Goal: Ask a question: Seek information or help from site administrators or community

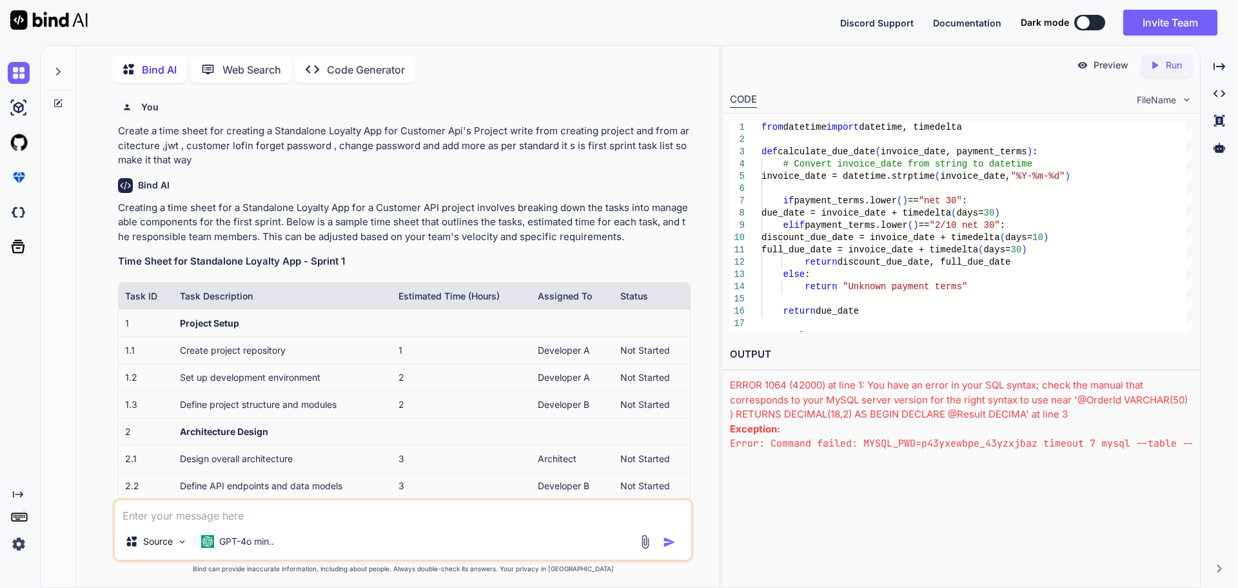
scroll to position [98, 0]
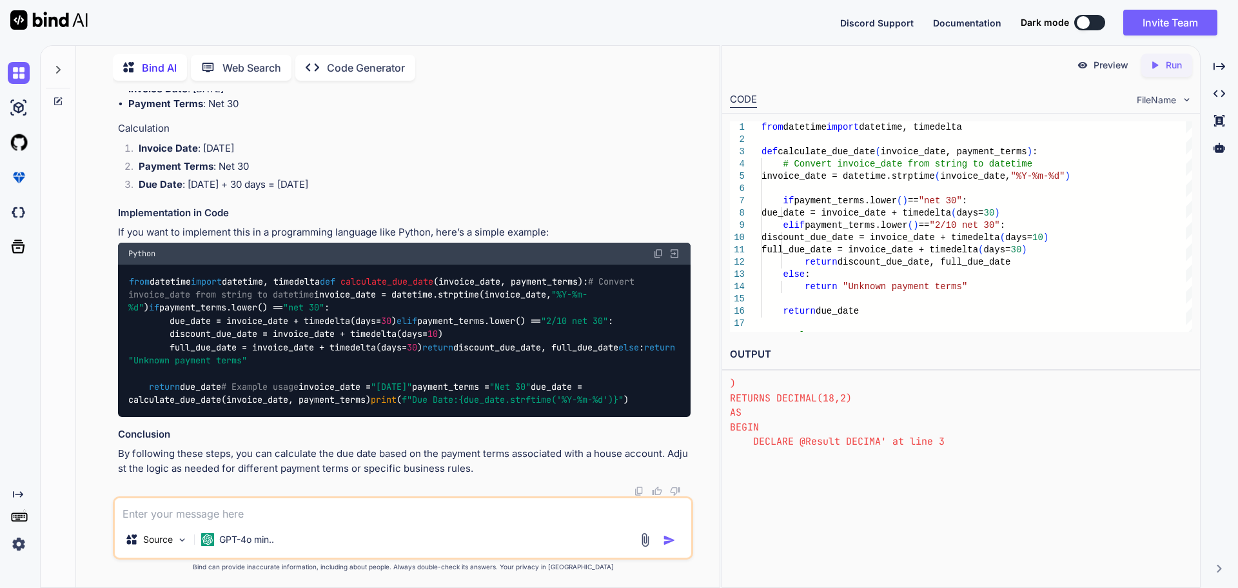
click at [66, 63] on div at bounding box center [58, 66] width 25 height 44
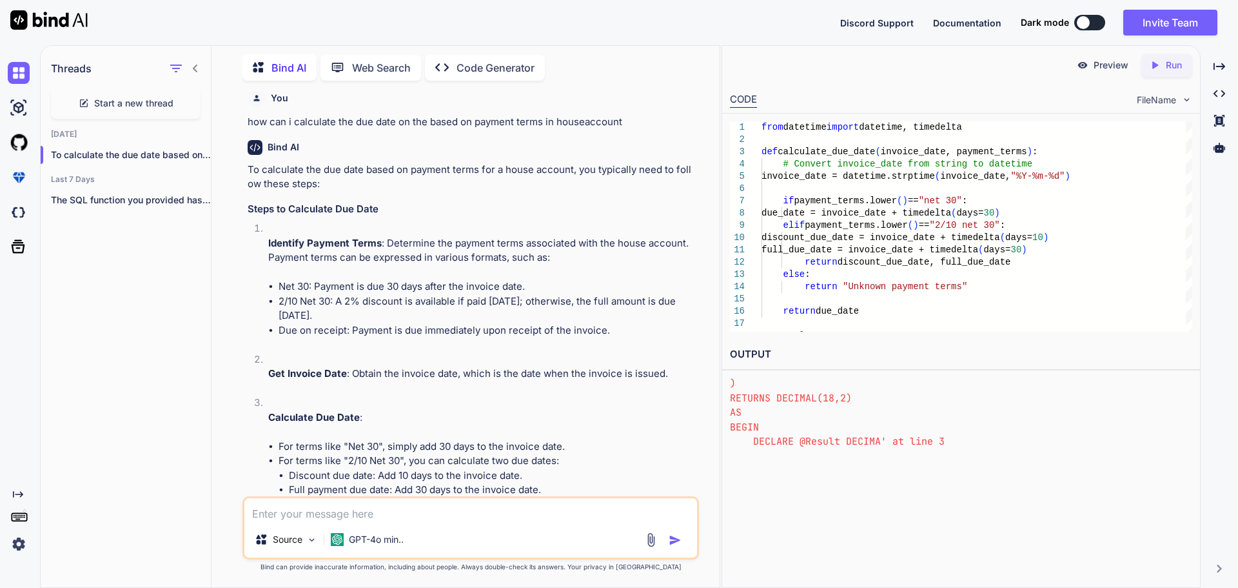
scroll to position [12627, 0]
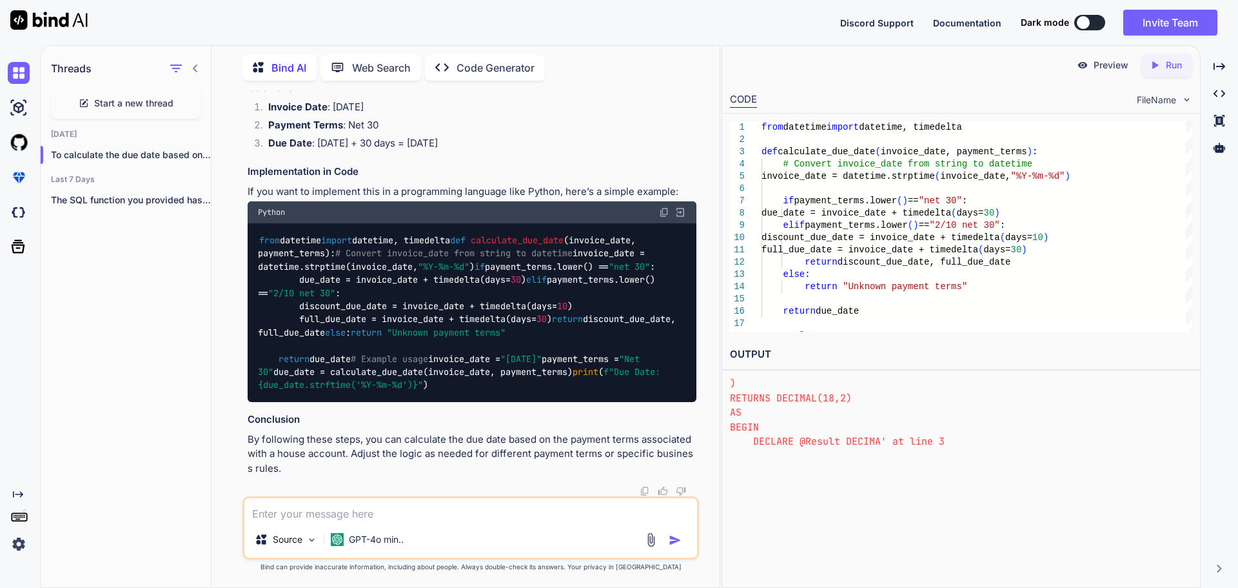
click at [133, 103] on span "Start a new thread" at bounding box center [133, 103] width 79 height 13
type textarea "x"
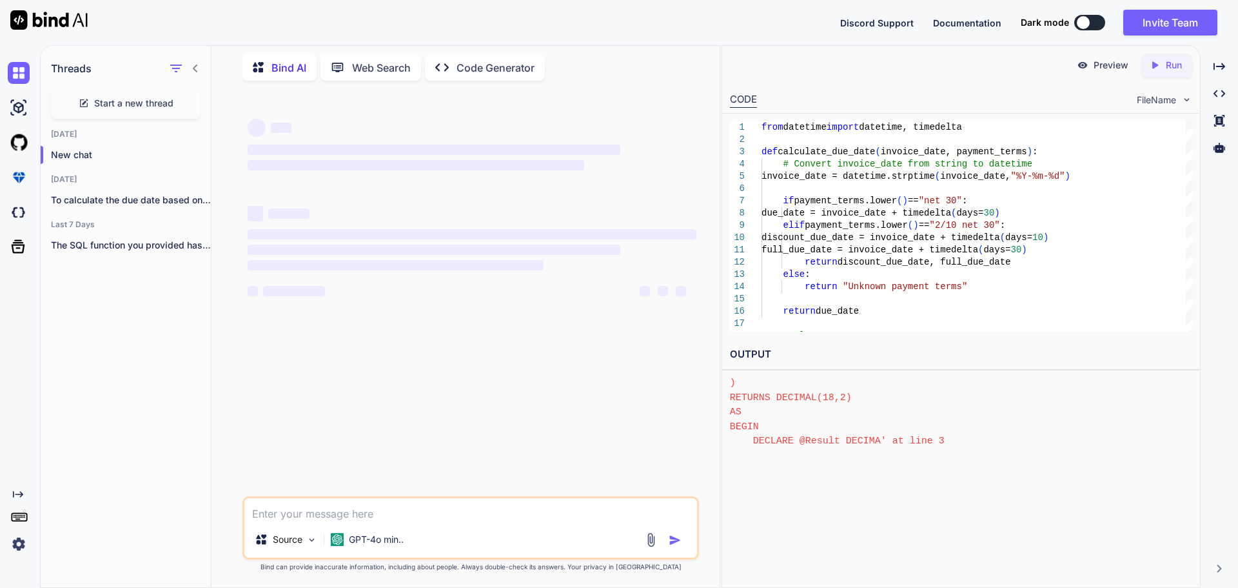
scroll to position [99, 0]
click at [381, 511] on textarea at bounding box center [470, 509] width 453 height 23
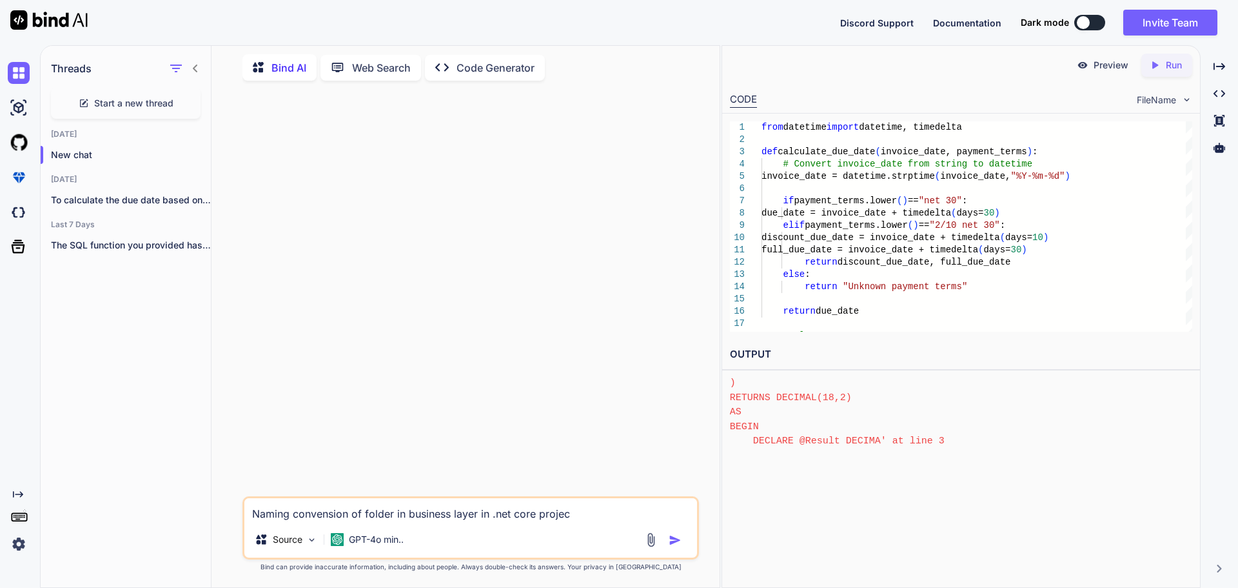
type textarea "Naming convension of folder in business layer in .net core project"
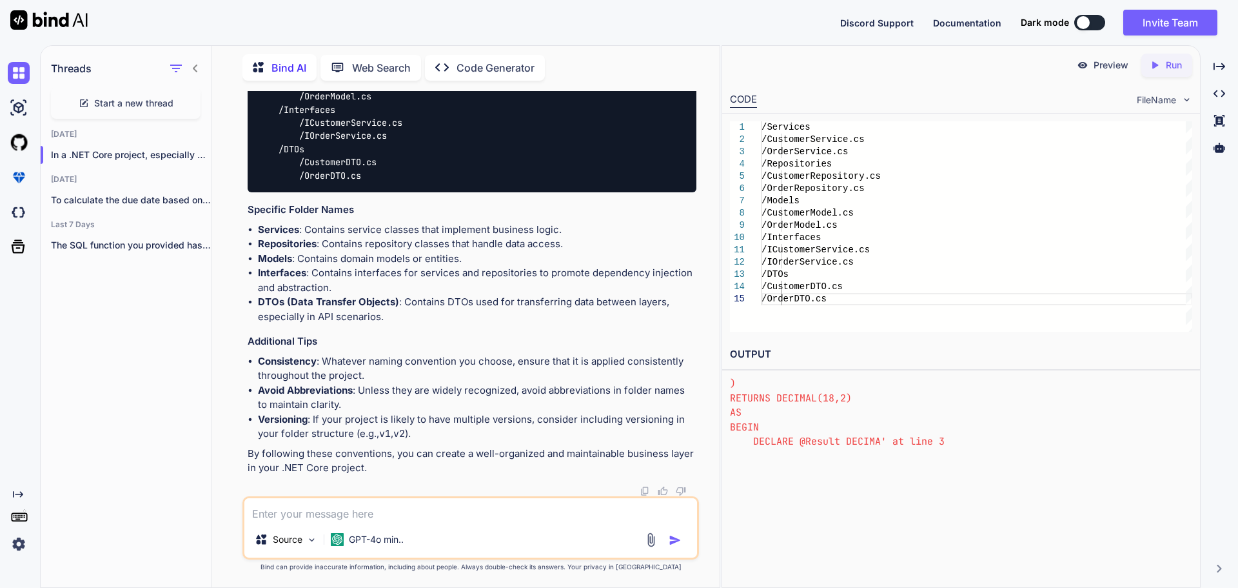
scroll to position [698, 0]
click at [477, 516] on textarea at bounding box center [470, 509] width 453 height 23
click at [471, 515] on textarea "what architecture is it when project have" at bounding box center [470, 509] width 453 height 23
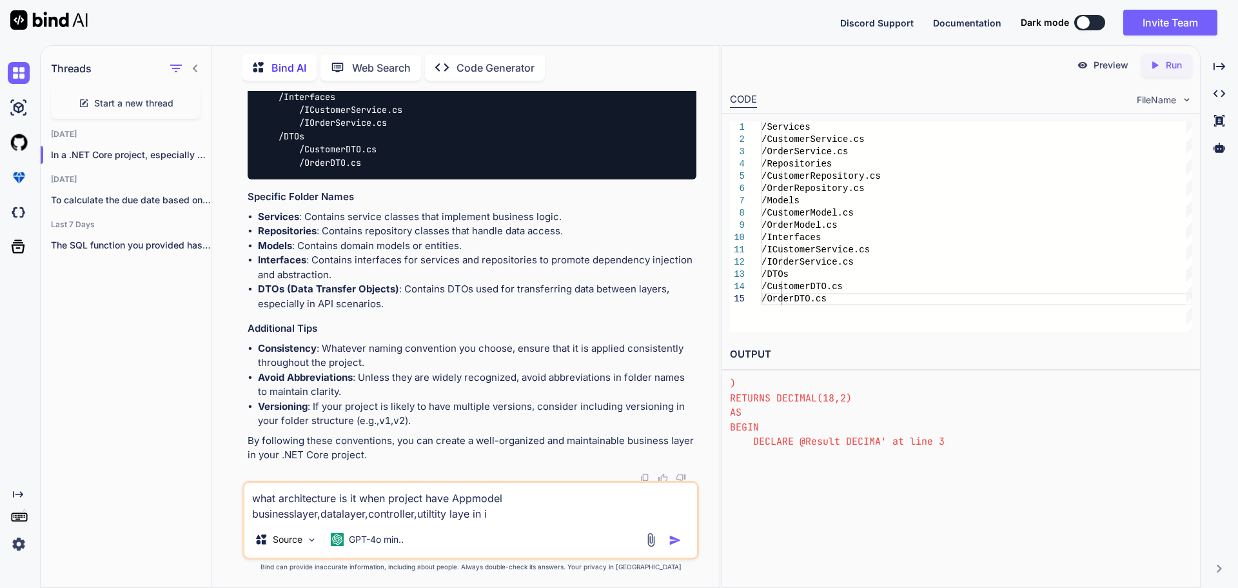
type textarea "what architecture is it when project have Appmodel businesslayer,datalayer,cont…"
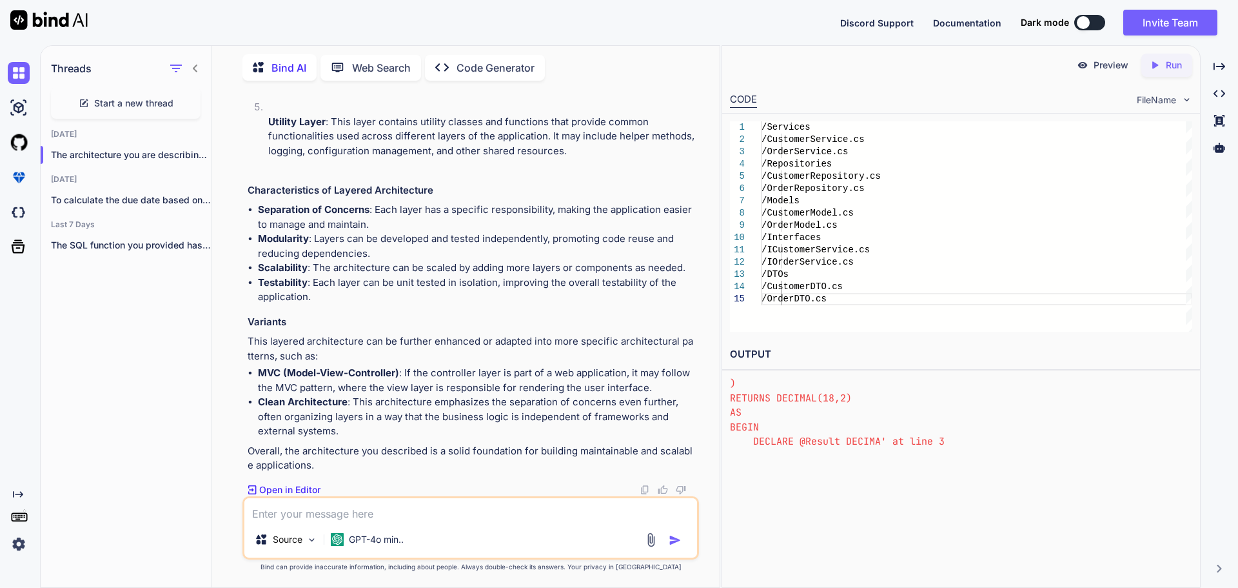
scroll to position [1552, 0]
click at [500, 511] on textarea at bounding box center [470, 509] width 453 height 23
type textarea "where all the library should install"
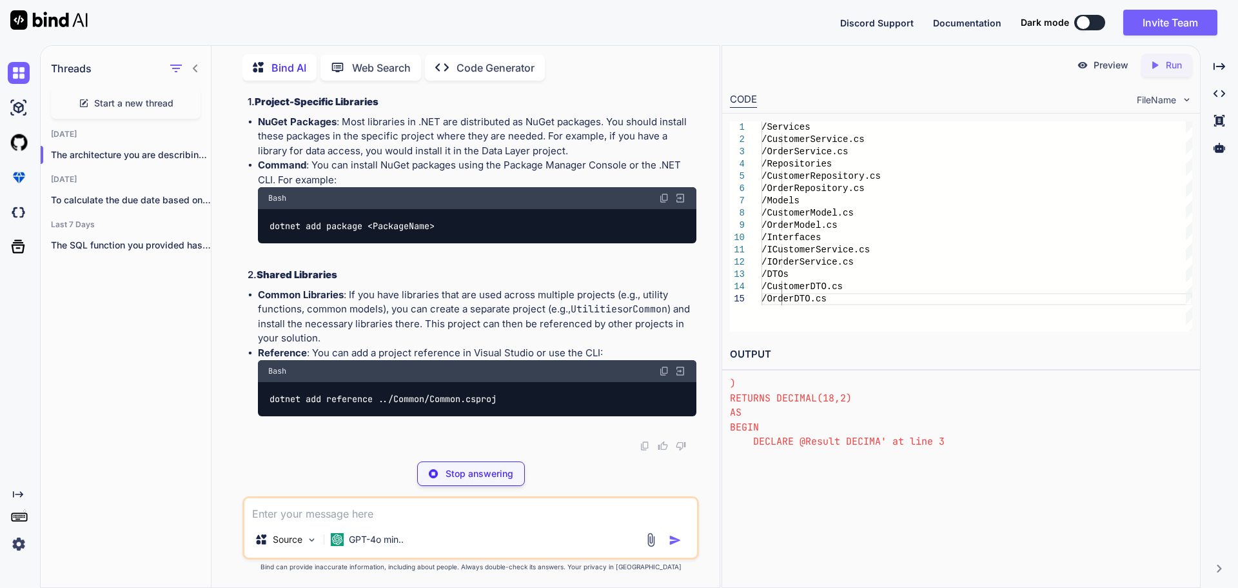
scroll to position [2071, 0]
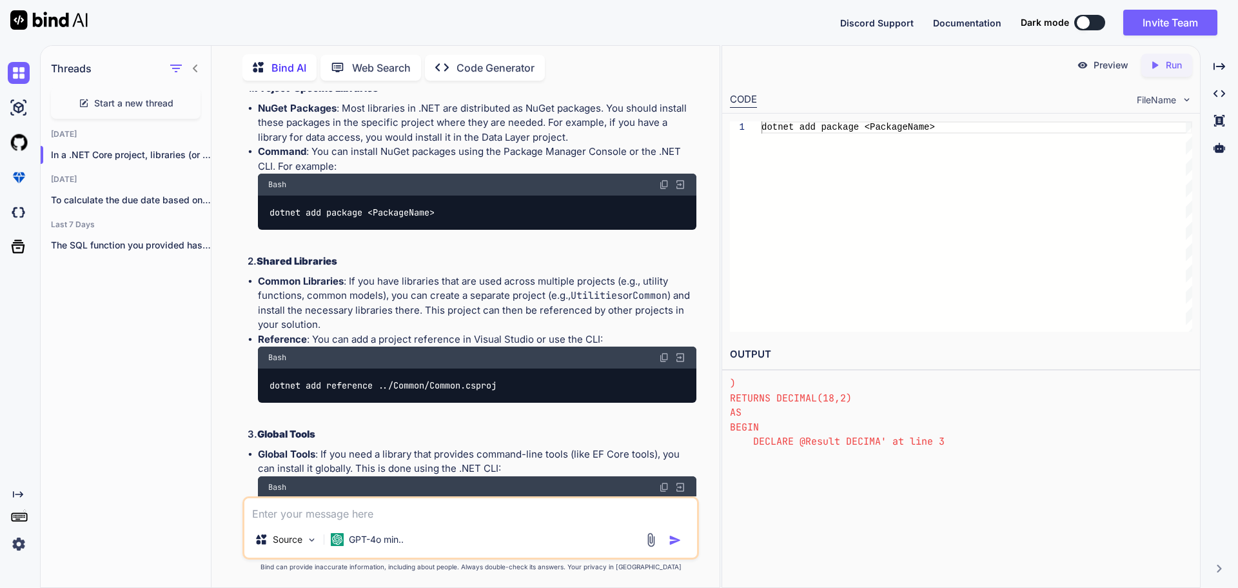
drag, startPoint x: 364, startPoint y: 150, endPoint x: 594, endPoint y: 145, distance: 230.3
click at [462, 145] on li "NuGet Packages : Most libraries in .NET are distributed as NuGet packages. You …" at bounding box center [477, 123] width 439 height 44
click at [594, 145] on li "NuGet Packages : Most libraries in .NET are distributed as NuGet packages. You …" at bounding box center [477, 123] width 439 height 44
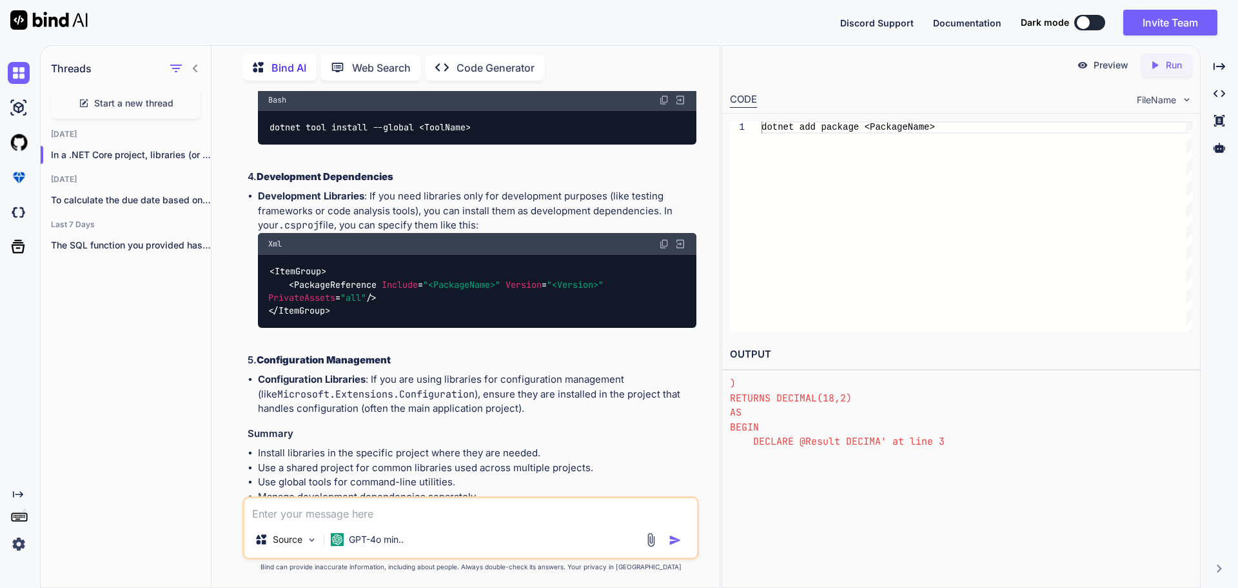
scroll to position [2534, 0]
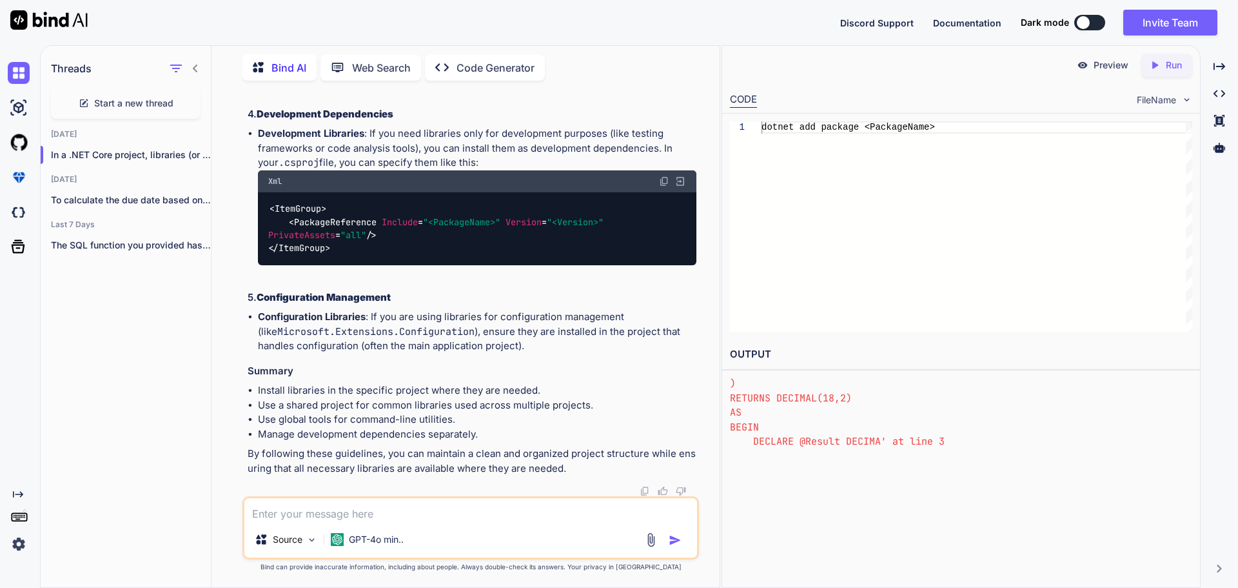
click at [344, 499] on textarea at bounding box center [470, 509] width 453 height 23
type textarea "library need to for scaffload and where it should install in data base first ap…"
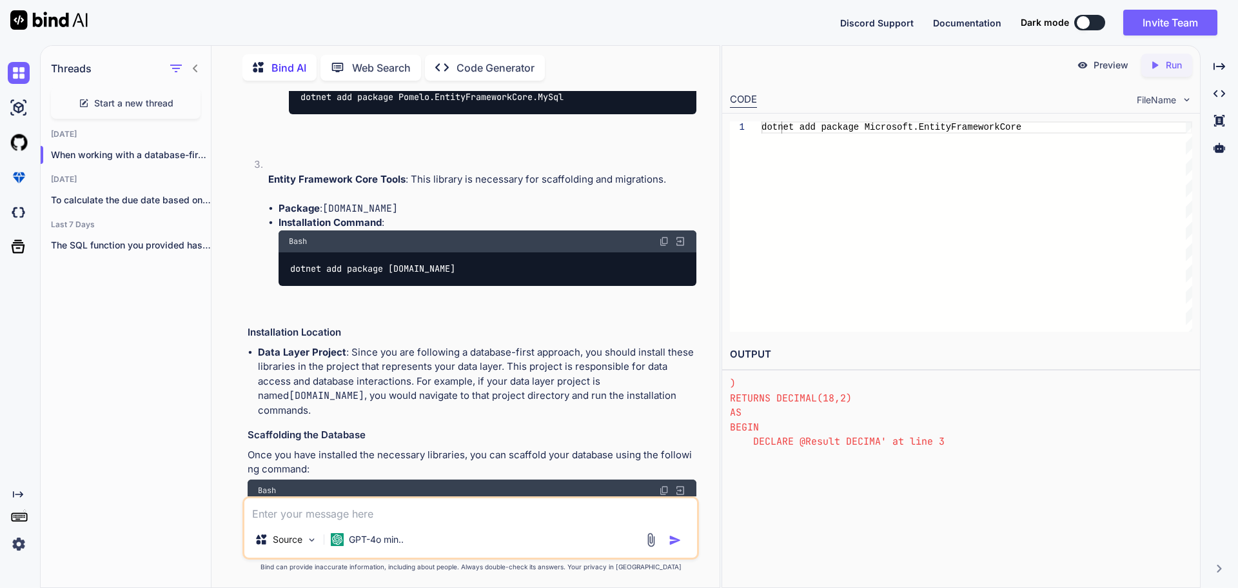
scroll to position [3870, 0]
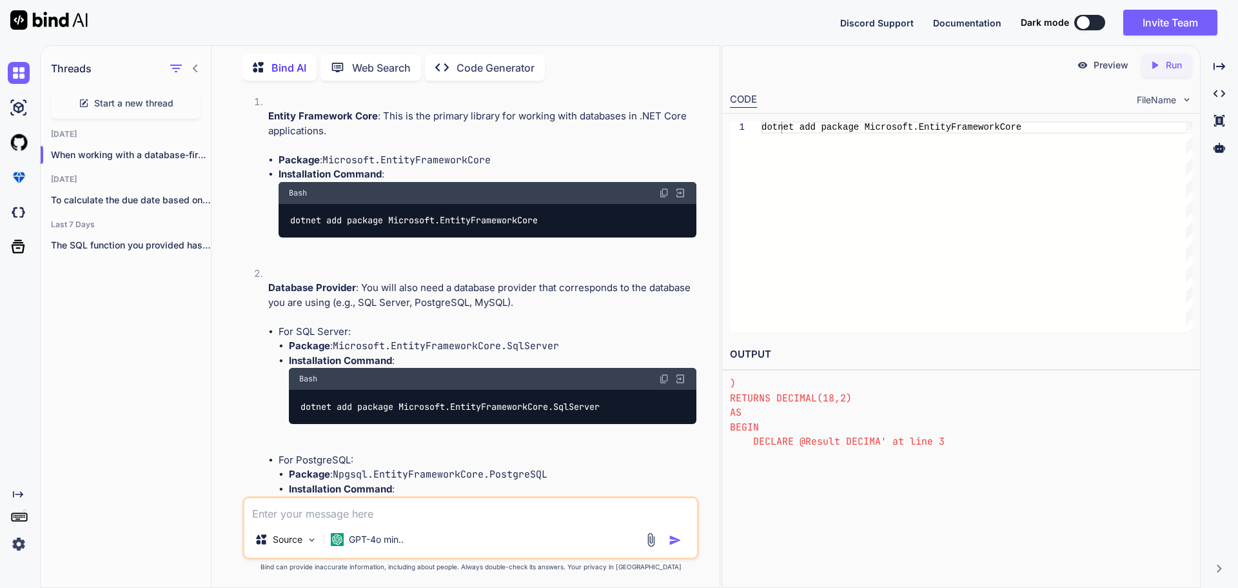
scroll to position [3032, 0]
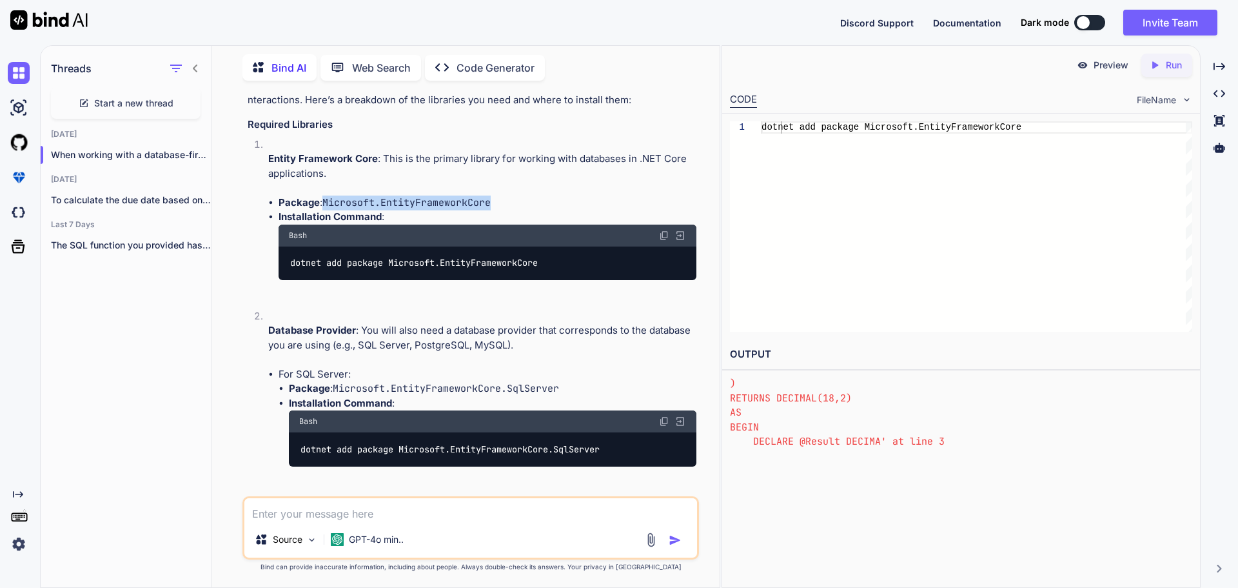
drag, startPoint x: 520, startPoint y: 217, endPoint x: 324, endPoint y: 212, distance: 196.1
click at [324, 210] on li "Package : Microsoft.EntityFrameworkCore" at bounding box center [488, 202] width 418 height 15
copy code "Microsoft.EntityFrameworkCore"
